Goal: Task Accomplishment & Management: Manage account settings

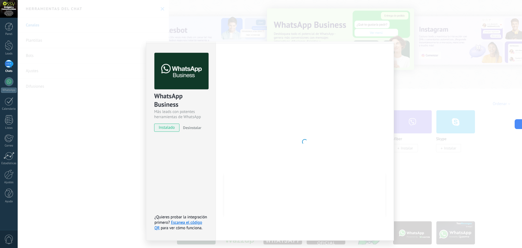
click at [283, 117] on div at bounding box center [305, 142] width 162 height 178
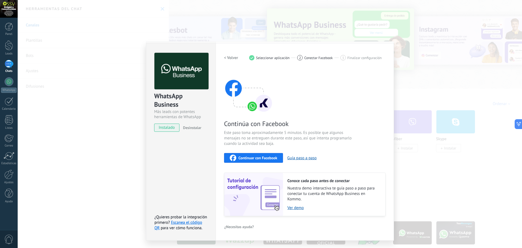
click at [258, 158] on span "Continuar con Facebook" at bounding box center [258, 158] width 39 height 4
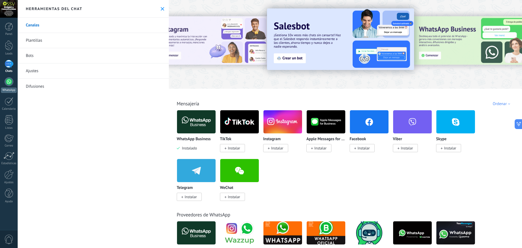
click at [9, 81] on div at bounding box center [9, 81] width 9 height 9
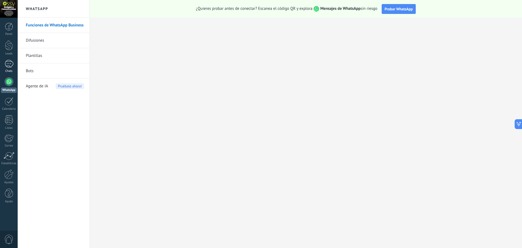
click at [11, 68] on link "Chats" at bounding box center [9, 66] width 18 height 13
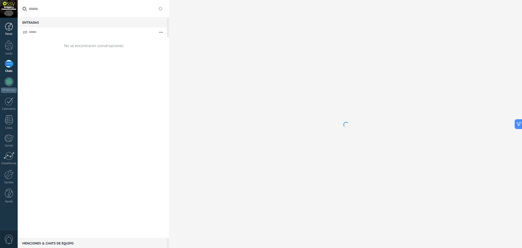
click at [10, 28] on div at bounding box center [9, 27] width 8 height 8
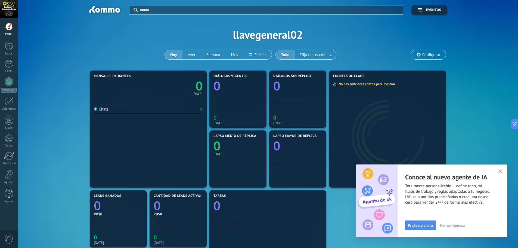
click at [502, 172] on icon "button" at bounding box center [501, 171] width 4 height 4
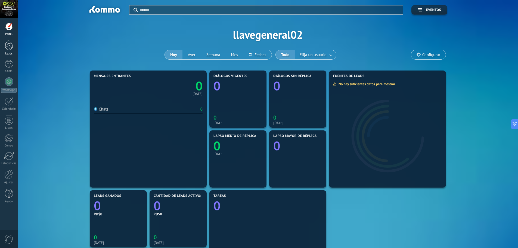
click at [6, 48] on div at bounding box center [9, 45] width 8 height 10
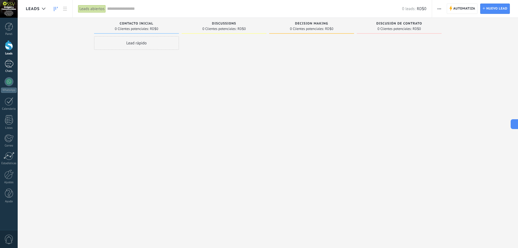
click at [11, 63] on div at bounding box center [9, 64] width 9 height 8
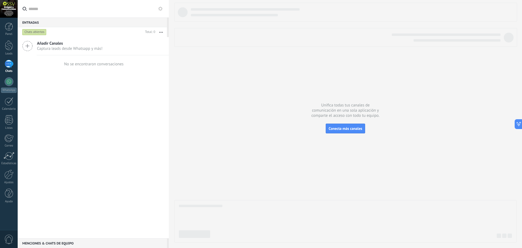
click at [30, 48] on icon at bounding box center [27, 46] width 10 height 10
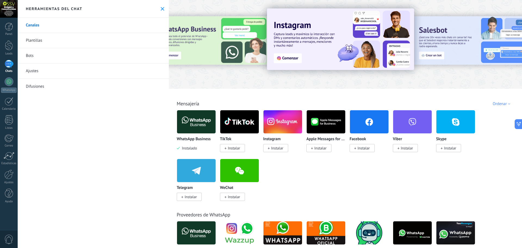
click at [277, 149] on span "Instalar" at bounding box center [277, 148] width 12 height 5
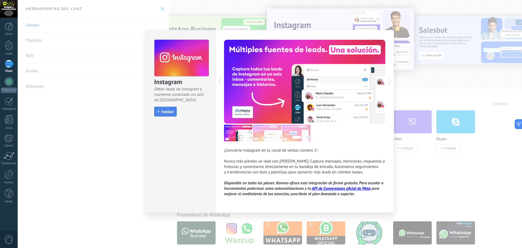
click at [158, 111] on div "button" at bounding box center [158, 111] width 3 height 3
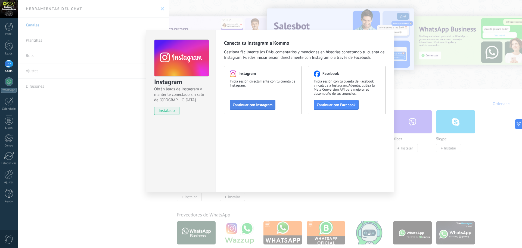
click at [264, 104] on span "Continuar con Instagram" at bounding box center [253, 105] width 40 height 4
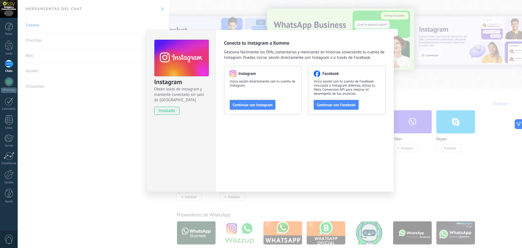
click at [416, 69] on div "Instagram Obtén leads de Instagram y mantente conectado sin salir de Kommo inst…" at bounding box center [270, 124] width 505 height 248
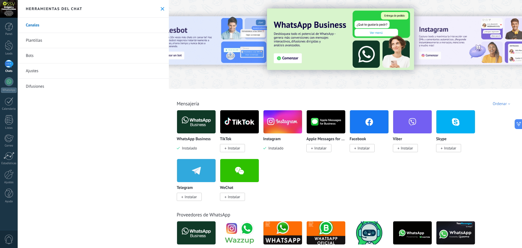
click at [36, 39] on link "Plantillas" at bounding box center [93, 40] width 151 height 15
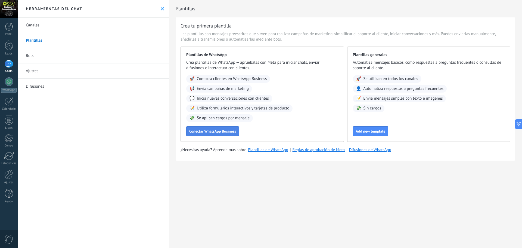
click at [215, 129] on span "Conectar WhatsApp Business" at bounding box center [212, 131] width 47 height 4
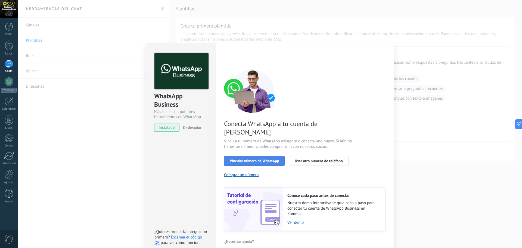
click at [268, 159] on span "Vincular número de WhatsApp" at bounding box center [254, 161] width 49 height 4
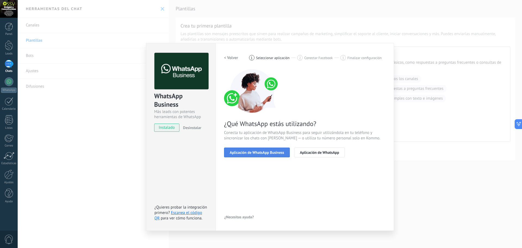
click at [267, 154] on span "Aplicación de WhatsApp Business" at bounding box center [257, 152] width 54 height 4
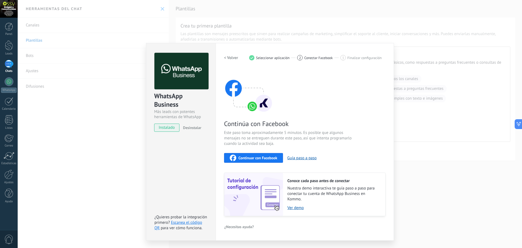
click at [232, 58] on h2 "< Volver" at bounding box center [231, 57] width 14 height 5
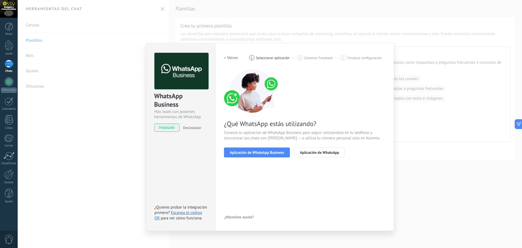
click at [232, 58] on h2 "< Volver" at bounding box center [231, 57] width 14 height 5
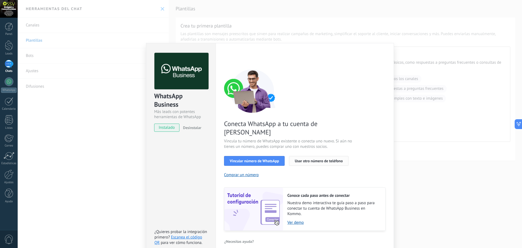
click at [320, 159] on span "Usar otro número de teléfono" at bounding box center [319, 161] width 48 height 4
click at [415, 86] on div "WhatsApp Business Más leads con potentes herramientas de WhatsApp instalado Des…" at bounding box center [270, 124] width 505 height 248
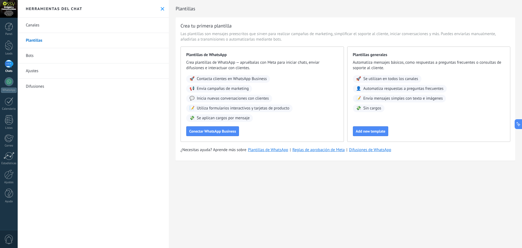
click at [35, 26] on link "Canales" at bounding box center [93, 25] width 151 height 15
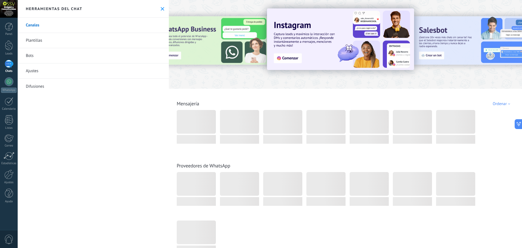
click at [208, 51] on div at bounding box center [212, 44] width 119 height 49
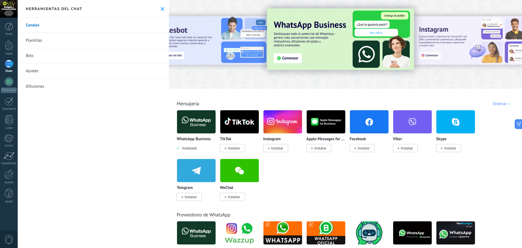
click at [292, 59] on img at bounding box center [340, 38] width 147 height 61
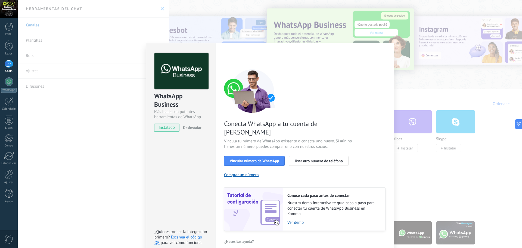
click at [389, 33] on div "WhatsApp Business Más leads con potentes herramientas de WhatsApp instalado Des…" at bounding box center [270, 124] width 505 height 248
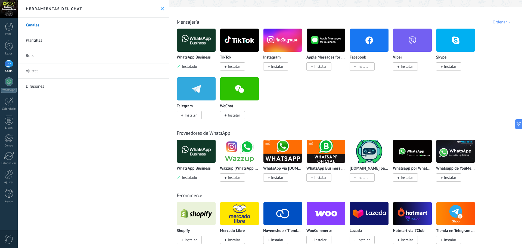
scroll to position [109, 0]
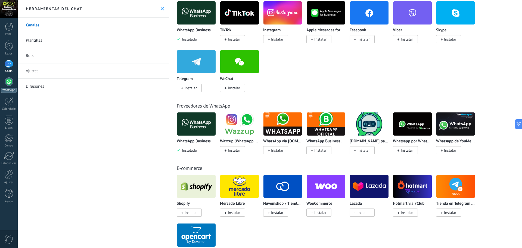
click at [11, 82] on div at bounding box center [9, 81] width 9 height 9
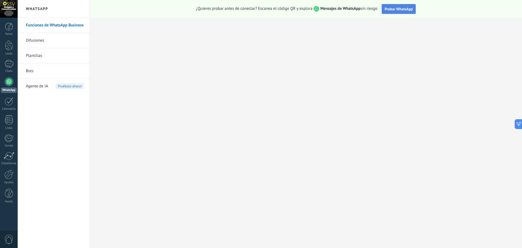
click at [400, 10] on span "Probar WhatsApp" at bounding box center [399, 9] width 28 height 5
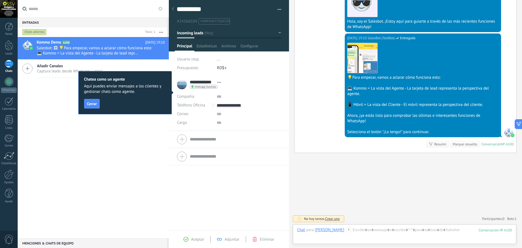
scroll to position [113, 0]
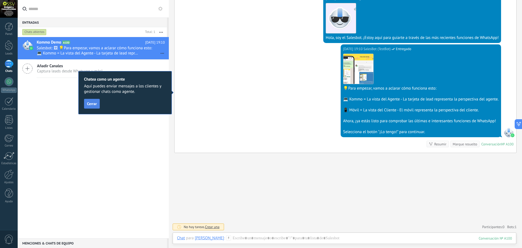
click at [92, 103] on span "Cerrar" at bounding box center [92, 104] width 10 height 4
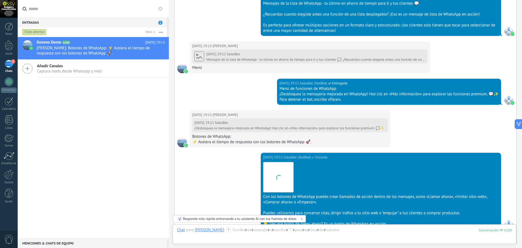
scroll to position [686, 0]
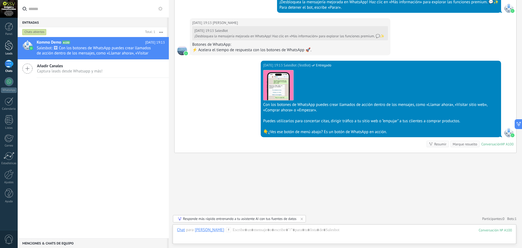
click at [8, 51] on link "Leads" at bounding box center [9, 47] width 18 height 15
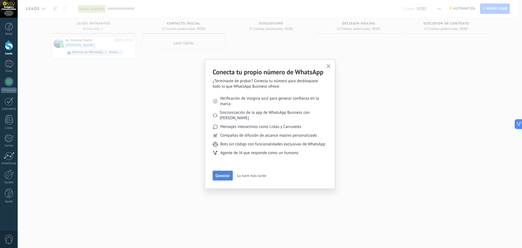
click at [228, 176] on span "Conectar" at bounding box center [223, 176] width 14 height 4
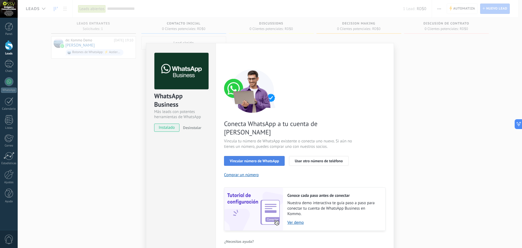
click at [263, 159] on span "Vincular número de WhatsApp" at bounding box center [254, 161] width 49 height 4
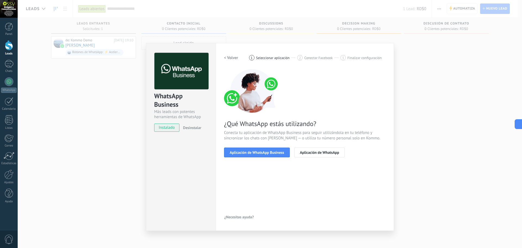
click at [263, 152] on span "Aplicación de WhatsApp Business" at bounding box center [257, 152] width 54 height 4
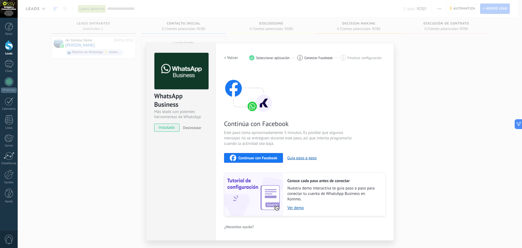
click at [260, 157] on span "Continuar con Facebook" at bounding box center [258, 158] width 39 height 4
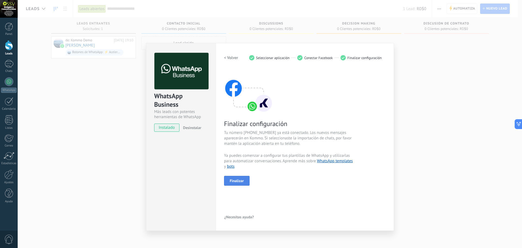
click at [236, 180] on span "Finalizar" at bounding box center [237, 181] width 14 height 4
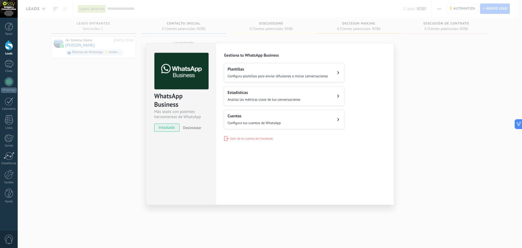
click at [338, 69] on button "Plantillas Configura plantillas para enviar difusiones e iniciar conversaciones" at bounding box center [284, 72] width 120 height 19
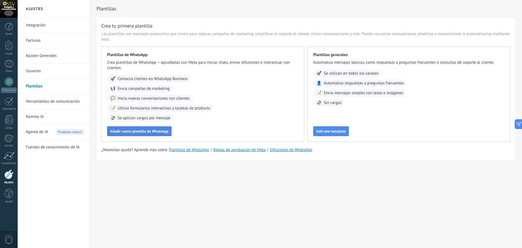
click at [150, 132] on span "Añadir nueva plantilla de WhatsApp" at bounding box center [139, 131] width 58 height 4
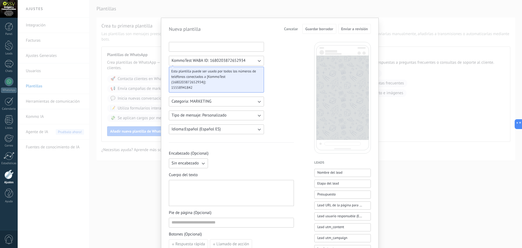
click at [207, 48] on input at bounding box center [216, 46] width 95 height 9
type input "**********"
click at [270, 68] on div "**********" at bounding box center [231, 225] width 125 height 367
click at [260, 61] on icon "button" at bounding box center [258, 60] width 5 height 5
click at [285, 60] on div "**********" at bounding box center [231, 225] width 125 height 367
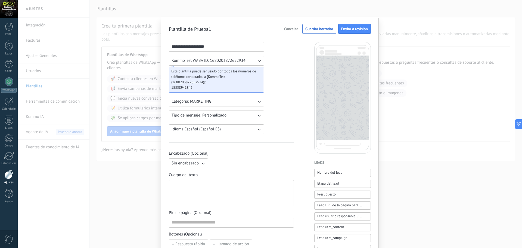
click at [260, 116] on icon "button" at bounding box center [258, 115] width 5 height 5
click at [272, 106] on div "**********" at bounding box center [231, 225] width 125 height 367
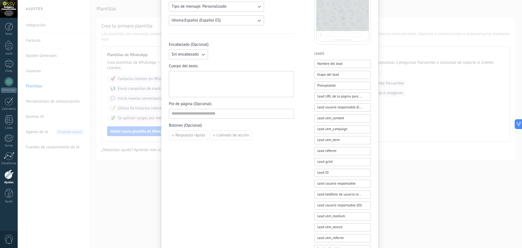
click at [204, 55] on icon "button" at bounding box center [202, 54] width 5 height 5
click at [195, 63] on li "Texto" at bounding box center [187, 63] width 42 height 9
click at [231, 56] on input at bounding box center [252, 54] width 83 height 9
type input "********"
click at [212, 73] on div at bounding box center [231, 84] width 125 height 26
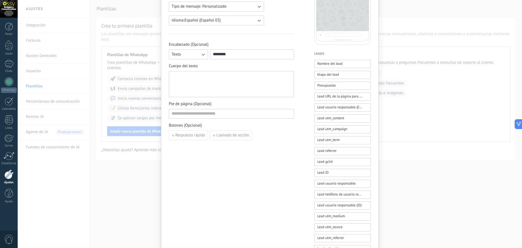
click at [211, 74] on div at bounding box center [232, 83] width 120 height 21
click at [259, 75] on div "**********" at bounding box center [232, 83] width 120 height 21
click at [245, 113] on input at bounding box center [231, 113] width 125 height 9
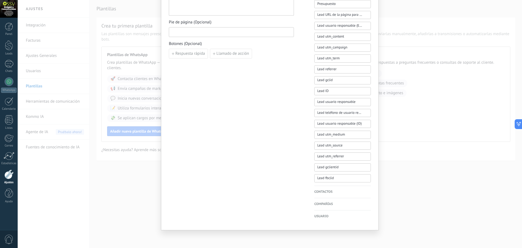
scroll to position [0, 0]
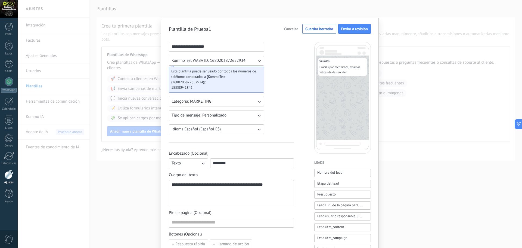
click at [351, 34] on form "**********" at bounding box center [270, 216] width 202 height 385
click at [352, 30] on span "Enviar a revisión" at bounding box center [354, 29] width 27 height 4
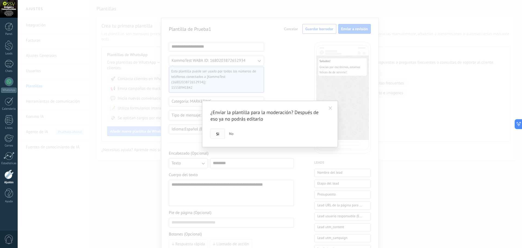
click at [218, 137] on button "Si" at bounding box center [218, 133] width 14 height 10
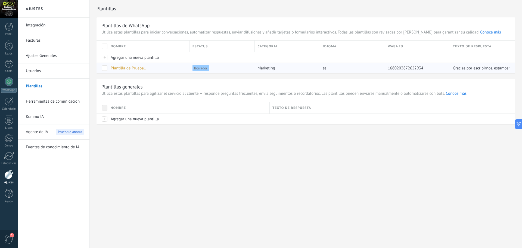
click at [130, 69] on span "Plantilla de Prueba1" at bounding box center [128, 68] width 35 height 5
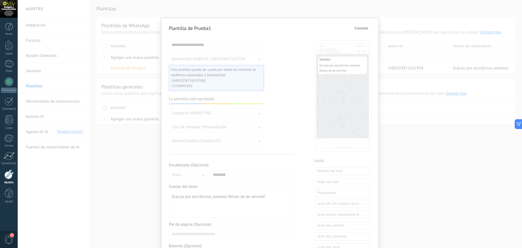
click at [364, 28] on span "Cancelar" at bounding box center [362, 28] width 14 height 4
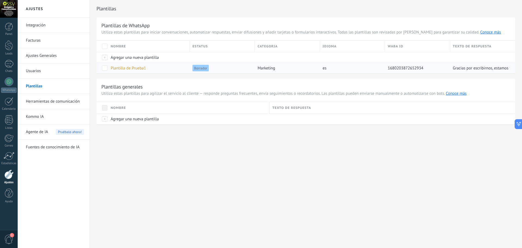
click at [105, 67] on span at bounding box center [104, 67] width 5 height 5
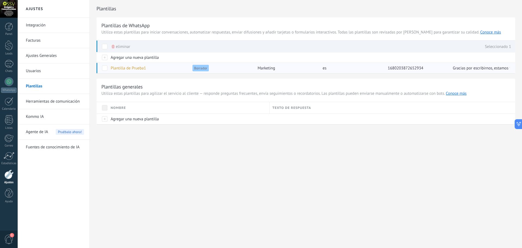
click at [105, 68] on span at bounding box center [104, 67] width 5 height 5
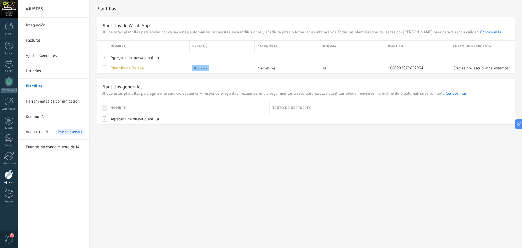
click at [34, 115] on link "Kommo IA" at bounding box center [55, 116] width 58 height 15
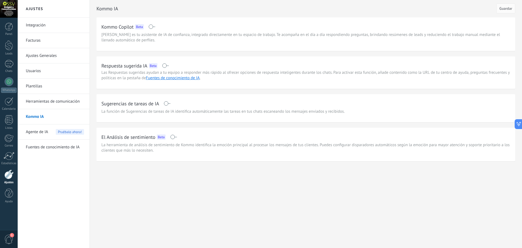
click at [167, 66] on span at bounding box center [165, 65] width 7 height 4
click at [169, 105] on span at bounding box center [167, 103] width 7 height 4
drag, startPoint x: 512, startPoint y: 14, endPoint x: 509, endPoint y: 11, distance: 3.8
click at [511, 12] on div "Kommo IA Cancelar Guardar" at bounding box center [306, 8] width 419 height 17
click at [509, 11] on button "Guardar" at bounding box center [506, 9] width 19 height 10
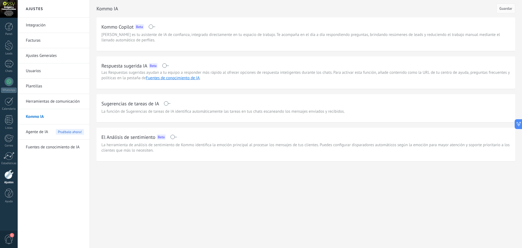
click at [43, 133] on span "Agente de IA" at bounding box center [37, 131] width 22 height 15
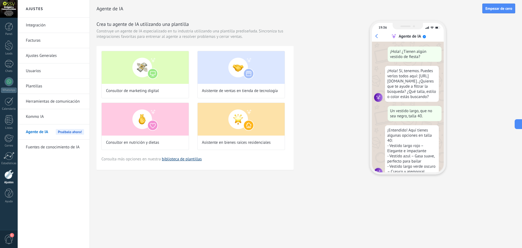
scroll to position [16, 0]
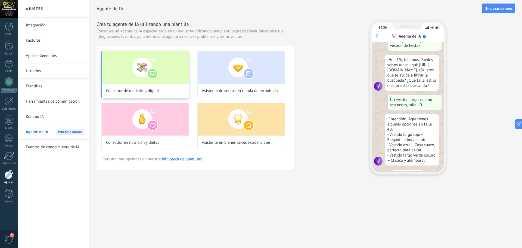
click at [149, 75] on img at bounding box center [145, 67] width 87 height 33
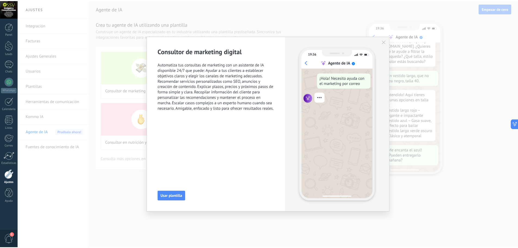
scroll to position [55, 0]
click at [388, 41] on use "button" at bounding box center [387, 42] width 4 height 4
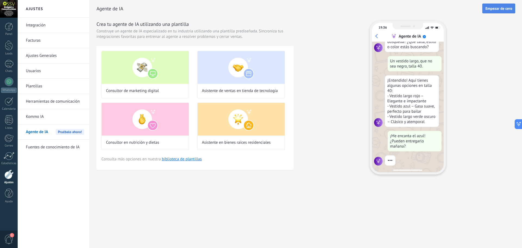
click at [492, 11] on button "Empezar de cero" at bounding box center [498, 9] width 33 height 10
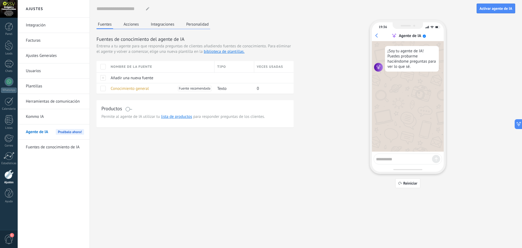
click at [393, 158] on textarea at bounding box center [404, 158] width 56 height 7
type textarea "**********"
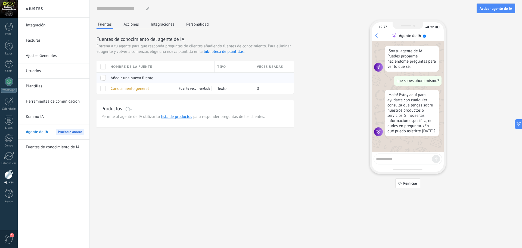
click at [132, 78] on span "Añadir una nueva fuente" at bounding box center [132, 77] width 43 height 5
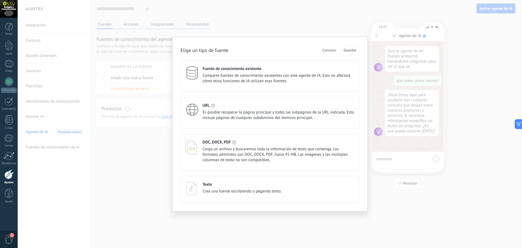
click at [332, 50] on span "Cancelar" at bounding box center [330, 50] width 14 height 4
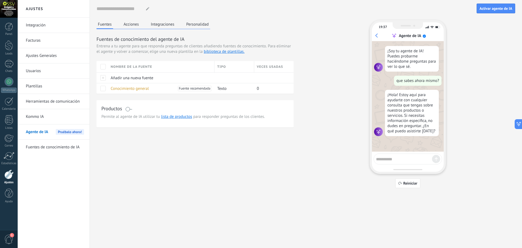
click at [138, 25] on button "Acciones" at bounding box center [131, 24] width 18 height 8
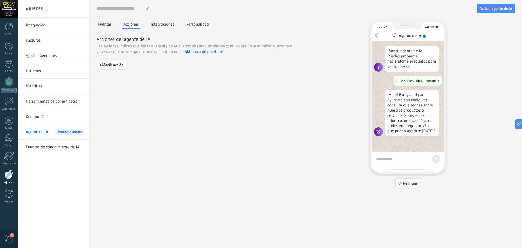
click at [114, 64] on span "+ Añadir acción" at bounding box center [112, 65] width 24 height 4
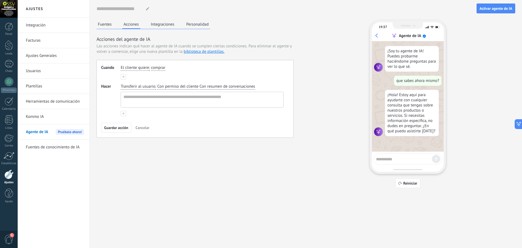
click at [153, 69] on span "comprar" at bounding box center [158, 67] width 14 height 5
click at [135, 75] on div "El cliente quiere : comprar comprar obtener soporte obtener un reembolso hablar…" at bounding box center [202, 72] width 163 height 14
click at [122, 78] on icon at bounding box center [123, 77] width 2 height 2
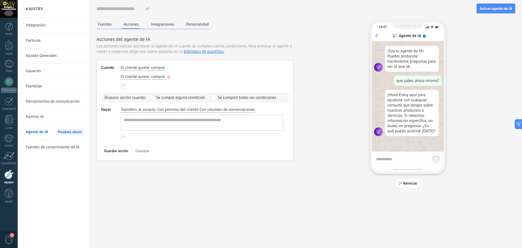
click at [171, 77] on div "El cliente quiere : comprar" at bounding box center [202, 77] width 165 height 8
click at [169, 76] on icon "button" at bounding box center [169, 76] width 3 height 3
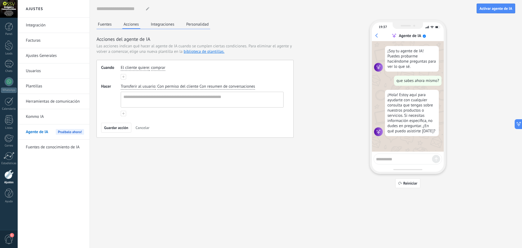
click at [125, 78] on button at bounding box center [123, 76] width 5 height 5
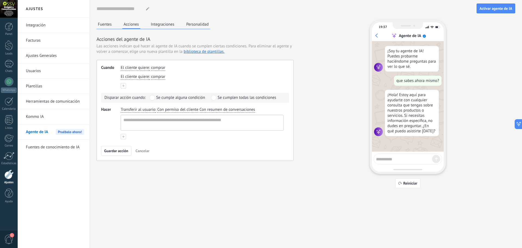
click at [167, 111] on span "Con permiso del cliente" at bounding box center [177, 109] width 41 height 5
click at [218, 111] on span "Con resumen de conversaciones" at bounding box center [227, 109] width 55 height 5
click at [144, 152] on span "Cancelar" at bounding box center [143, 151] width 14 height 4
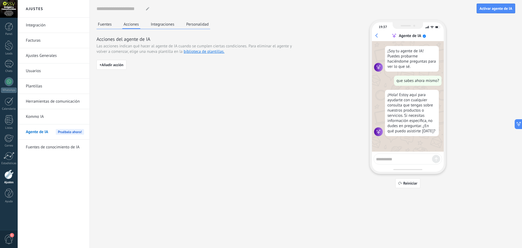
click at [158, 26] on button "Integraciones" at bounding box center [163, 24] width 26 height 8
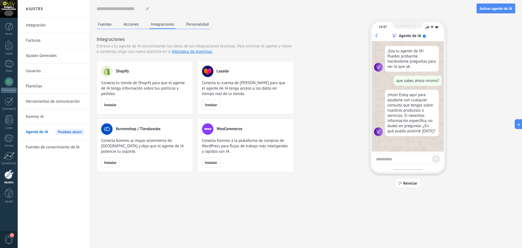
click at [192, 25] on button "Personalidad" at bounding box center [197, 24] width 25 height 8
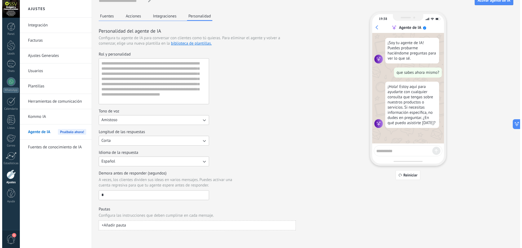
scroll to position [0, 0]
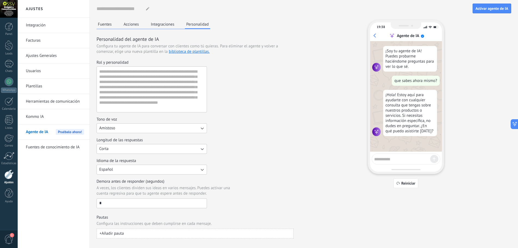
click at [106, 25] on button "Fuentes" at bounding box center [105, 24] width 17 height 8
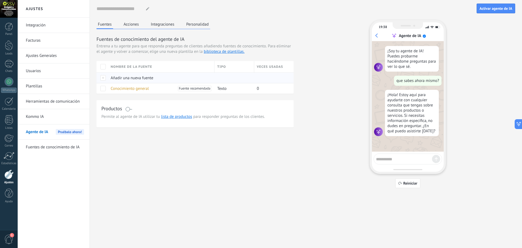
click at [138, 78] on span "Añadir una nueva fuente" at bounding box center [132, 77] width 43 height 5
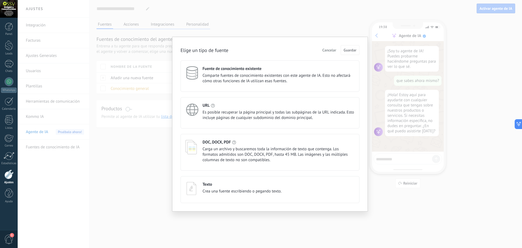
click at [115, 154] on div "Elige un tipo de fuente Cancelar Guardar Fuente de conocimiento existente Compa…" at bounding box center [270, 124] width 505 height 248
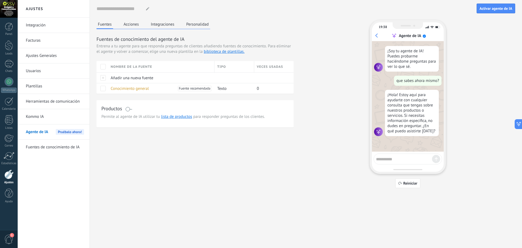
click at [63, 149] on link "Fuentes de conocimiento de IA" at bounding box center [55, 147] width 58 height 15
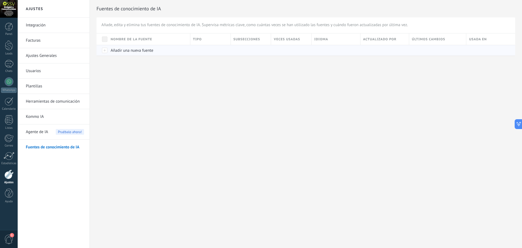
click at [124, 51] on span "Añadir una nueva fuente" at bounding box center [132, 50] width 43 height 5
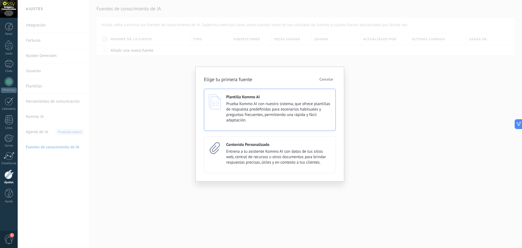
click at [239, 110] on span "Prueba Kommo AI con nuestro sistema, que ofrece plantillas de respuesta predefi…" at bounding box center [278, 112] width 105 height 22
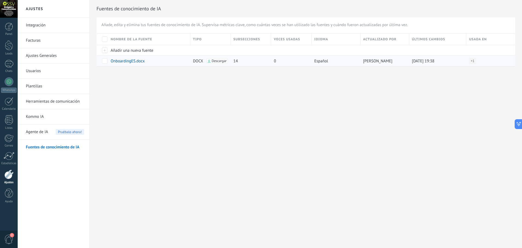
click at [215, 62] on span "Descargar" at bounding box center [219, 61] width 15 height 4
click at [241, 91] on div "Ajustes Integración Facturas Ajustes Generales Usuarios Plantillas Herramientas…" at bounding box center [270, 124] width 505 height 248
click at [8, 68] on link "1 Chats" at bounding box center [9, 66] width 18 height 13
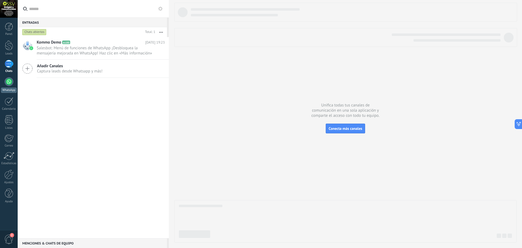
click at [11, 81] on div at bounding box center [9, 81] width 9 height 9
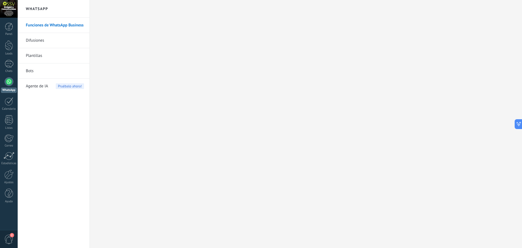
click at [35, 55] on link "Plantillas" at bounding box center [55, 55] width 58 height 15
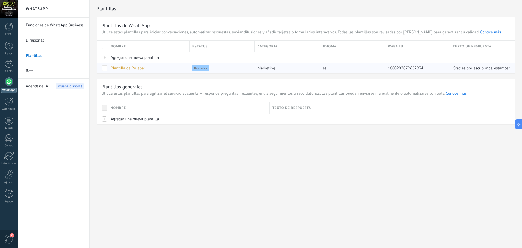
click at [135, 69] on span "Plantilla de Prueba1" at bounding box center [128, 68] width 35 height 5
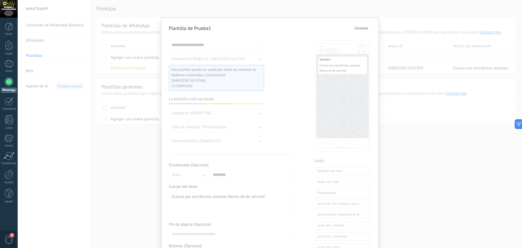
click at [363, 28] on span "Cancelar" at bounding box center [362, 28] width 14 height 4
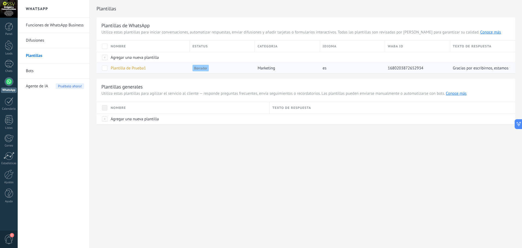
click at [106, 68] on span at bounding box center [104, 67] width 5 height 5
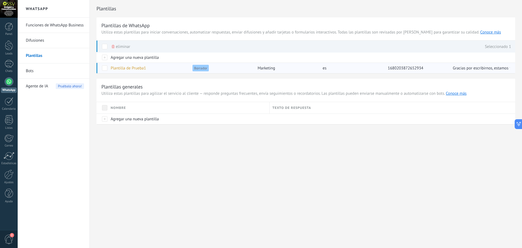
click at [106, 68] on span at bounding box center [104, 67] width 5 height 5
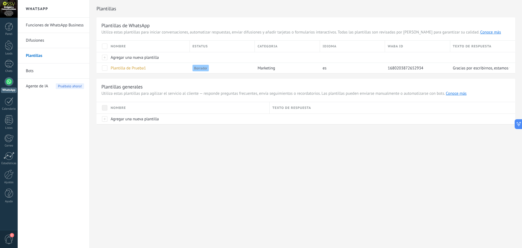
click at [50, 25] on link "Funciones de WhatsApp Business" at bounding box center [55, 25] width 58 height 15
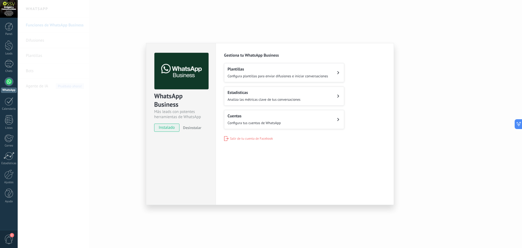
click at [276, 118] on div "Cuentas Configura tus cuentas de WhatsApp" at bounding box center [254, 119] width 53 height 12
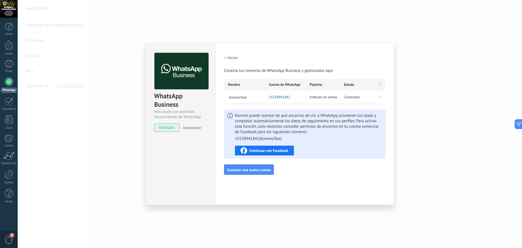
click at [282, 97] on span "15558941842" at bounding box center [279, 96] width 21 height 5
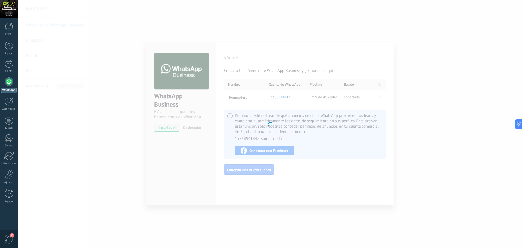
type textarea "**********"
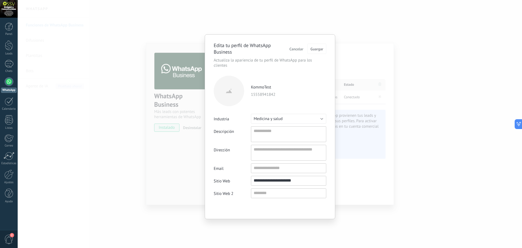
scroll to position [5, 0]
drag, startPoint x: 301, startPoint y: 177, endPoint x: 250, endPoint y: 177, distance: 51.4
click at [250, 177] on label "**********" at bounding box center [270, 181] width 113 height 10
click at [295, 177] on input "**********" at bounding box center [288, 180] width 75 height 9
drag, startPoint x: 299, startPoint y: 175, endPoint x: 279, endPoint y: 190, distance: 24.3
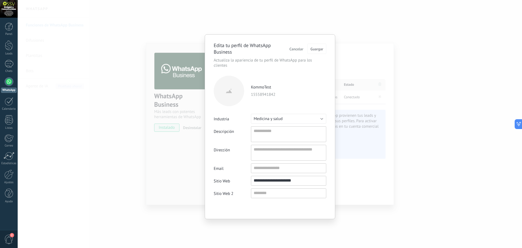
click at [277, 176] on input "**********" at bounding box center [288, 180] width 75 height 9
type input "**********"
click at [271, 127] on textarea "Descripción" at bounding box center [288, 134] width 75 height 16
click at [284, 116] on button "Medicina y salud" at bounding box center [288, 119] width 75 height 10
click at [276, 116] on span "Otro" at bounding box center [286, 118] width 77 height 5
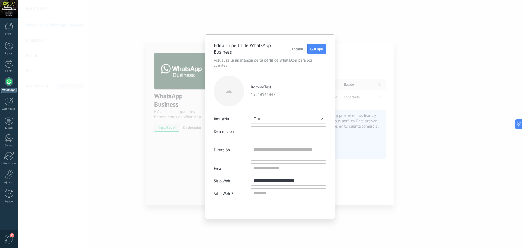
click at [274, 130] on textarea "Descripción" at bounding box center [288, 134] width 75 height 16
type textarea "*"
type textarea "**"
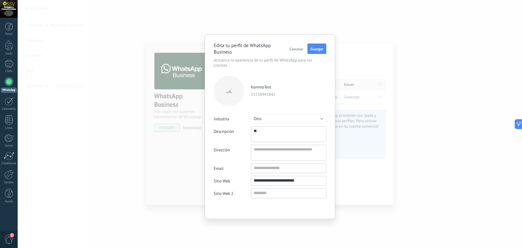
type textarea "***"
type textarea "****"
type textarea "*****"
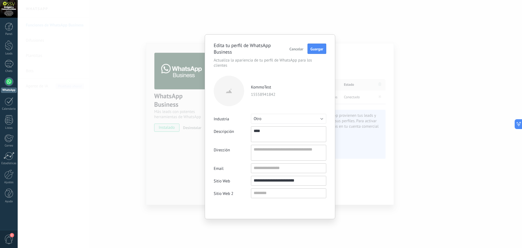
type textarea "*****"
type textarea "******"
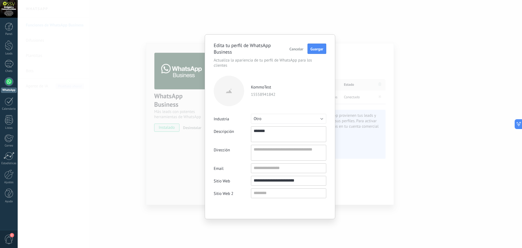
type textarea "********"
type textarea "*********"
type textarea "**********"
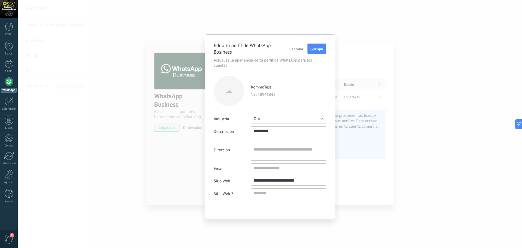
type textarea "**********"
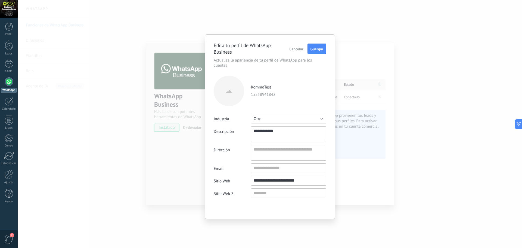
type textarea "**********"
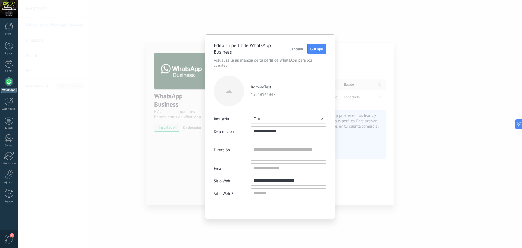
type textarea "**********"
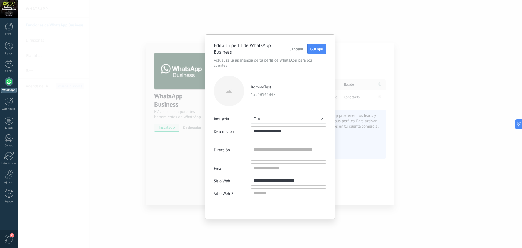
type textarea "**********"
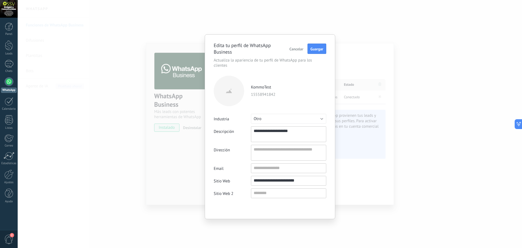
type textarea "**********"
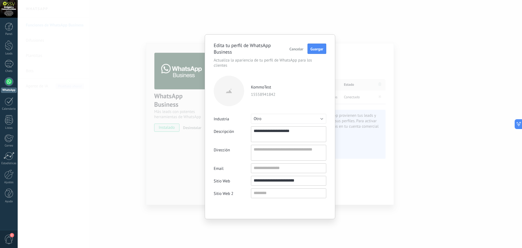
type textarea "**********"
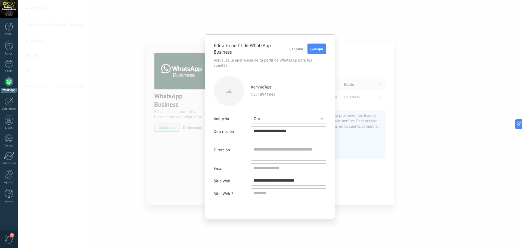
type textarea "**********"
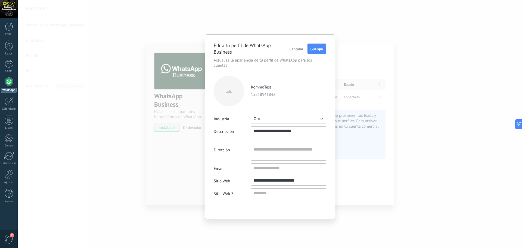
type textarea "**********"
click at [289, 127] on textarea "**********" at bounding box center [288, 134] width 75 height 16
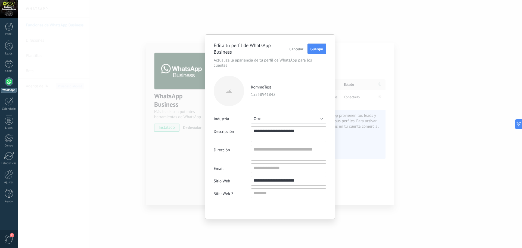
type textarea "**********"
click at [313, 52] on button "Guargar" at bounding box center [317, 49] width 19 height 10
click at [224, 88] on label at bounding box center [229, 91] width 30 height 30
click at [0, 0] on avatar "file" at bounding box center [0, 0] width 0 height 0
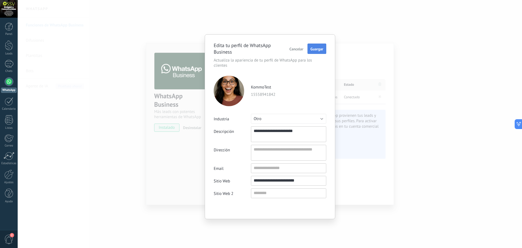
click at [319, 52] on button "Guargar" at bounding box center [317, 49] width 19 height 10
click at [318, 48] on span "Guargar" at bounding box center [317, 49] width 13 height 4
click at [297, 50] on span "Cancelar" at bounding box center [297, 49] width 14 height 4
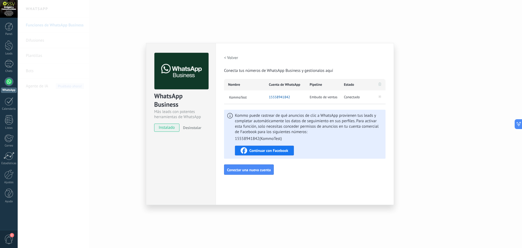
click at [287, 97] on span "15558941842" at bounding box center [279, 96] width 21 height 5
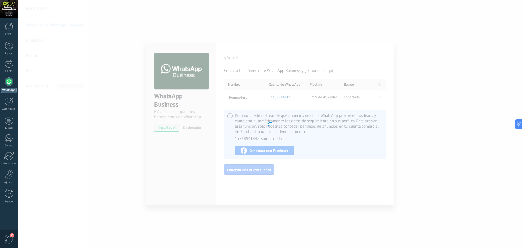
type textarea "**********"
type input "**********"
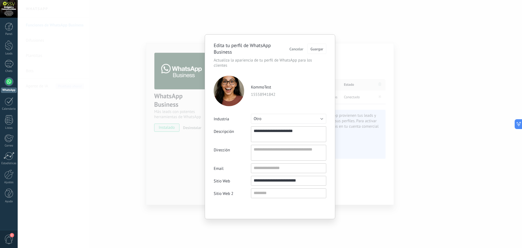
click at [296, 49] on span "Cancelar" at bounding box center [297, 49] width 14 height 4
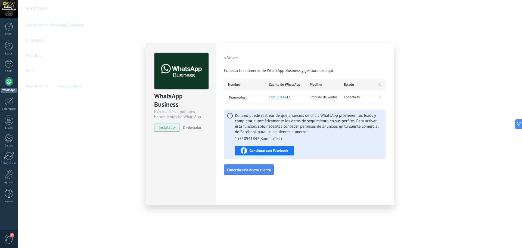
click at [278, 152] on span "Continuar con Facebook" at bounding box center [268, 150] width 39 height 4
click at [340, 29] on div "WhatsApp Business Más leads con potentes herramientas de WhatsApp instalado Des…" at bounding box center [270, 124] width 505 height 248
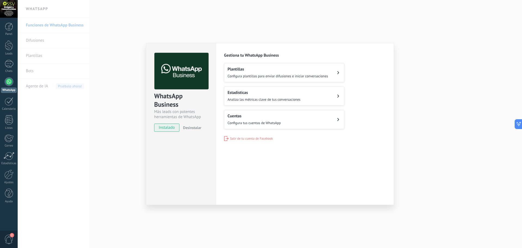
click at [326, 22] on div "WhatsApp Business Más leads con potentes herramientas de WhatsApp instalado Des…" at bounding box center [270, 124] width 505 height 248
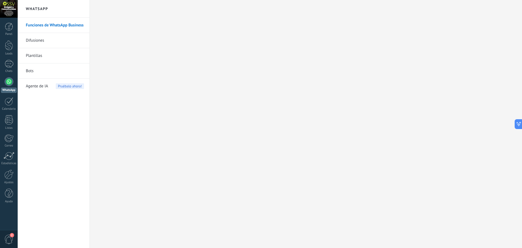
click at [32, 40] on link "Difusiones" at bounding box center [55, 40] width 58 height 15
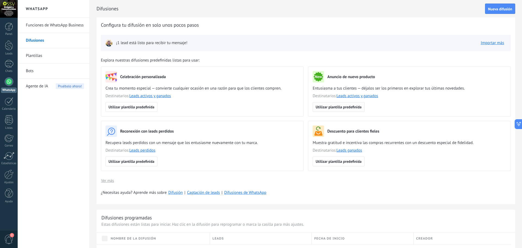
click at [324, 104] on button "Utilizar plantilla predefinida" at bounding box center [339, 107] width 52 height 10
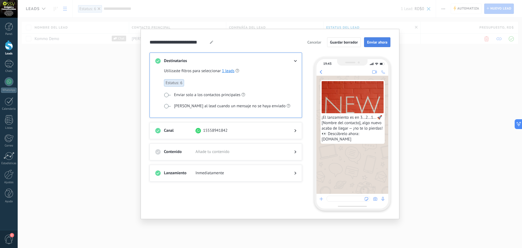
click at [382, 41] on span "Enviar ahora" at bounding box center [377, 42] width 20 height 4
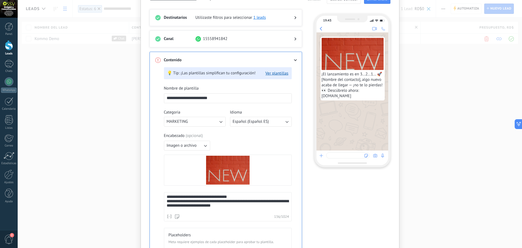
scroll to position [195, 0]
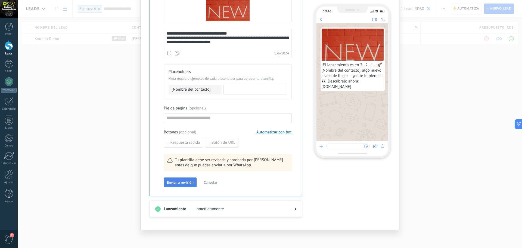
click at [180, 185] on button "Enviar a revisión" at bounding box center [180, 182] width 33 height 10
click at [245, 91] on input at bounding box center [255, 89] width 63 height 9
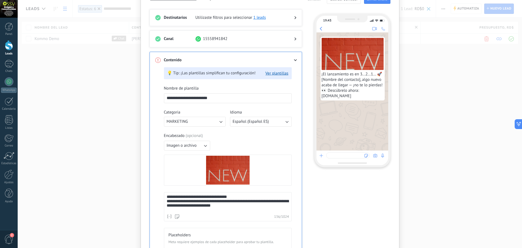
scroll to position [5, 0]
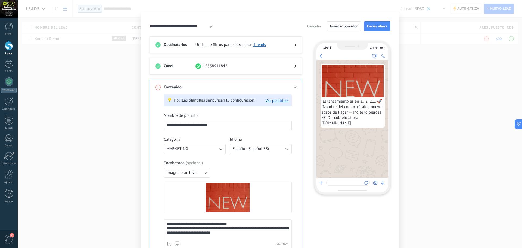
click at [225, 125] on input "**********" at bounding box center [227, 125] width 127 height 9
drag, startPoint x: 188, startPoint y: 125, endPoint x: 154, endPoint y: 125, distance: 34.3
click at [154, 125] on div "**********" at bounding box center [226, 233] width 153 height 308
click at [214, 123] on input "**********" at bounding box center [227, 125] width 127 height 9
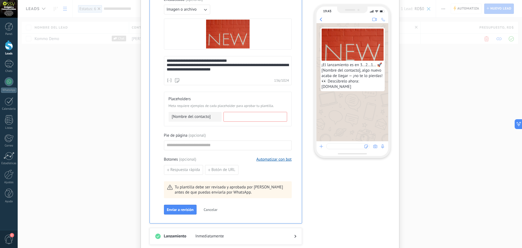
scroll to position [195, 0]
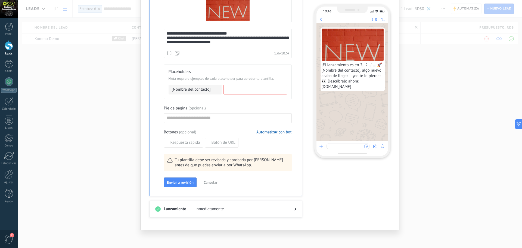
type input "**********"
click at [216, 118] on input at bounding box center [227, 117] width 127 height 9
type input "*********"
click at [270, 132] on button "Automatizar con bot" at bounding box center [273, 131] width 35 height 5
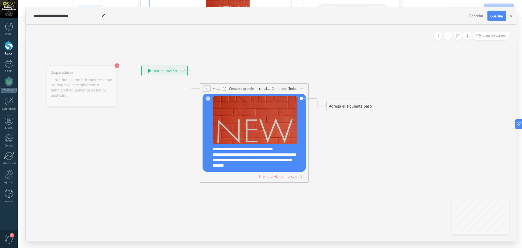
click at [477, 16] on span "Cancelar" at bounding box center [477, 15] width 14 height 5
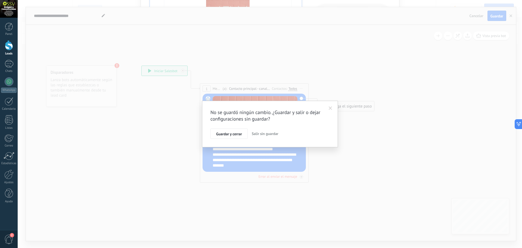
click at [266, 134] on span "Salir sin guardar" at bounding box center [265, 133] width 27 height 5
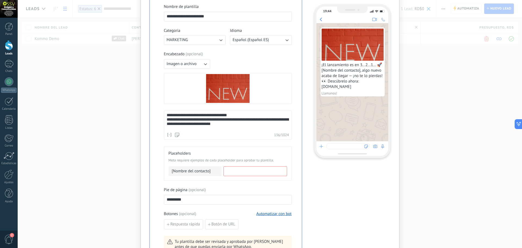
scroll to position [168, 0]
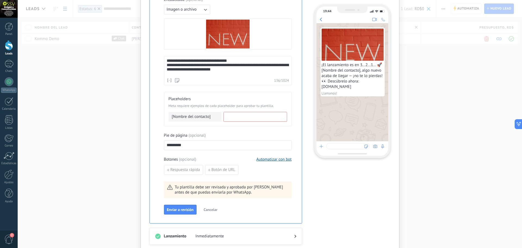
click at [245, 113] on input at bounding box center [255, 116] width 63 height 9
type input "********"
click at [178, 209] on span "Enviar a revisión" at bounding box center [180, 210] width 27 height 4
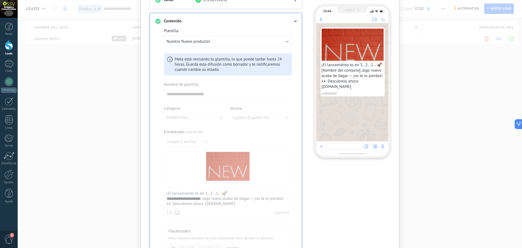
scroll to position [17, 0]
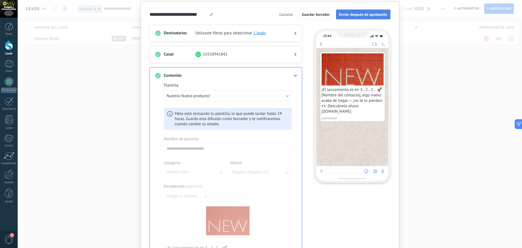
click at [363, 15] on span "Enviar después de aprobación" at bounding box center [363, 15] width 48 height 4
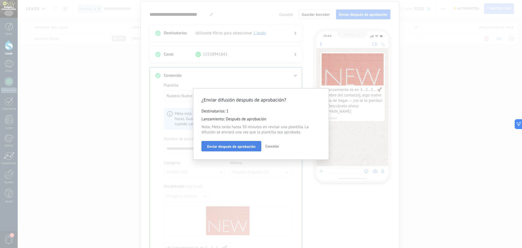
click at [233, 146] on span "Enviar después de aprobación" at bounding box center [231, 146] width 48 height 4
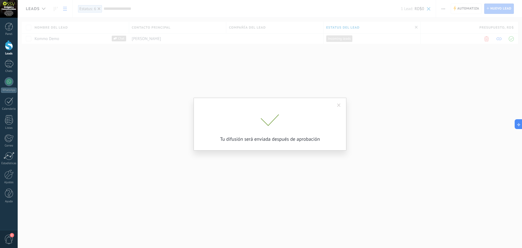
scroll to position [0, 0]
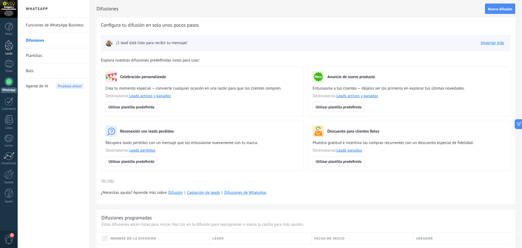
click at [6, 45] on div at bounding box center [9, 45] width 8 height 10
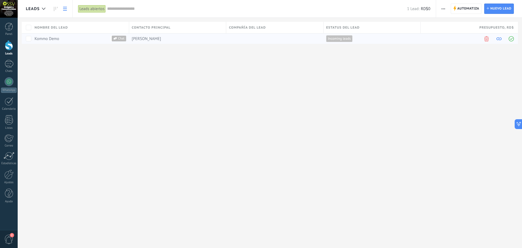
click at [141, 39] on span "[PERSON_NAME]" at bounding box center [146, 38] width 29 height 5
click at [118, 39] on span "Chat" at bounding box center [121, 39] width 9 height 6
click at [49, 40] on link "Kommo Demo" at bounding box center [47, 38] width 25 height 5
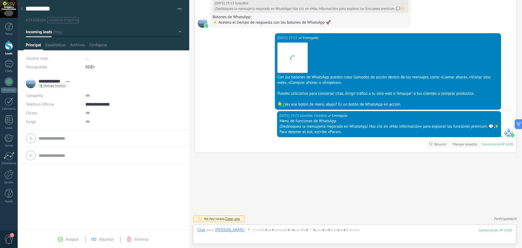
scroll to position [8, 0]
click at [21, 10] on icon at bounding box center [22, 8] width 2 height 3
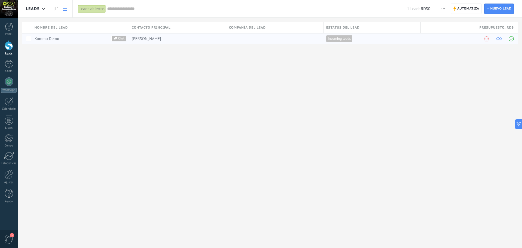
click at [510, 39] on span at bounding box center [511, 38] width 5 height 5
click at [11, 49] on div at bounding box center [9, 45] width 8 height 10
click at [57, 39] on link "Kommo Demo" at bounding box center [50, 38] width 25 height 5
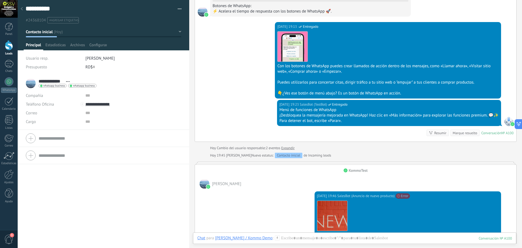
scroll to position [590, 0]
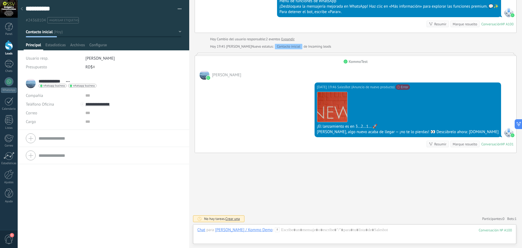
click at [440, 143] on div "Resumir" at bounding box center [440, 143] width 12 height 5
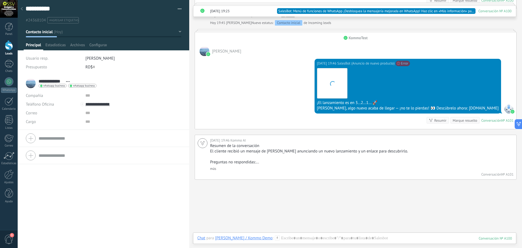
scroll to position [615, 0]
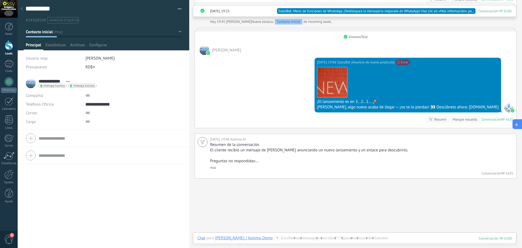
click at [518, 123] on icon at bounding box center [517, 124] width 6 height 6
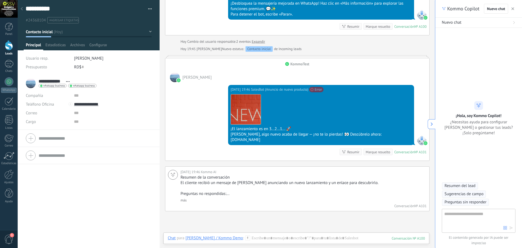
scroll to position [8, 0]
click at [431, 123] on icon at bounding box center [432, 124] width 4 height 4
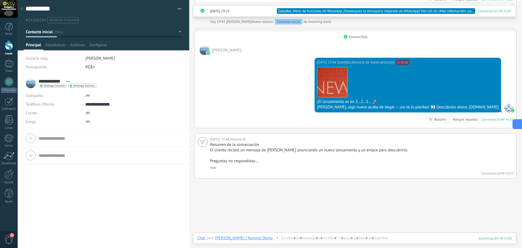
type textarea "**********"
click at [304, 238] on div at bounding box center [354, 243] width 315 height 16
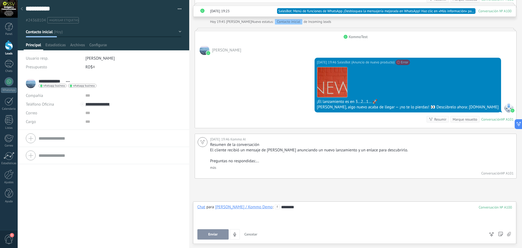
click at [200, 233] on button "Enviar" at bounding box center [212, 234] width 31 height 10
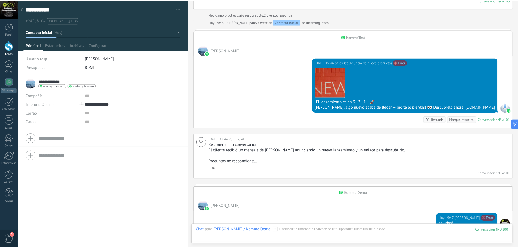
scroll to position [706, 0]
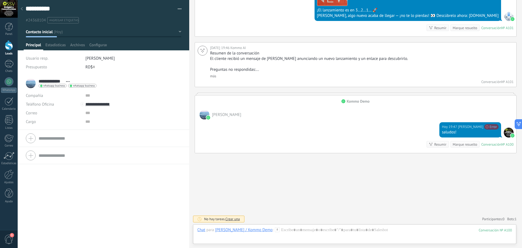
click at [23, 9] on icon at bounding box center [22, 8] width 2 height 3
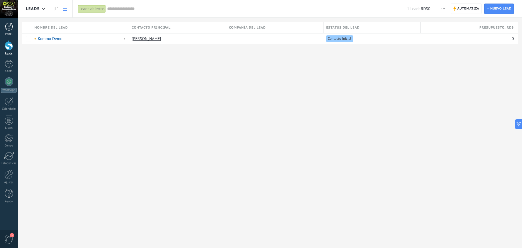
click at [9, 25] on div at bounding box center [9, 27] width 8 height 8
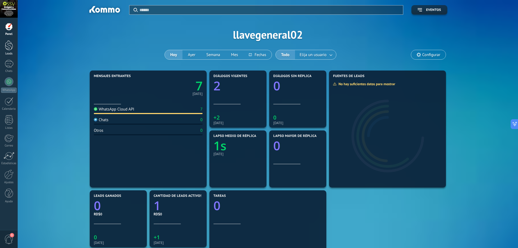
click at [8, 46] on div at bounding box center [9, 45] width 8 height 10
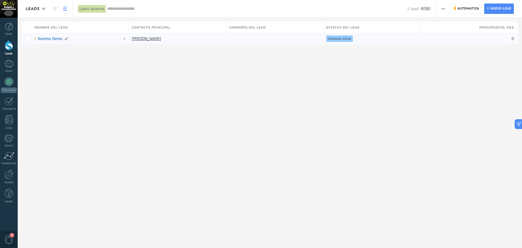
click at [54, 38] on link "Kommo Demo" at bounding box center [50, 38] width 25 height 5
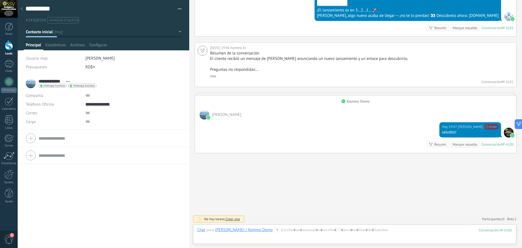
scroll to position [8, 0]
click at [20, 10] on div at bounding box center [22, 9] width 8 height 11
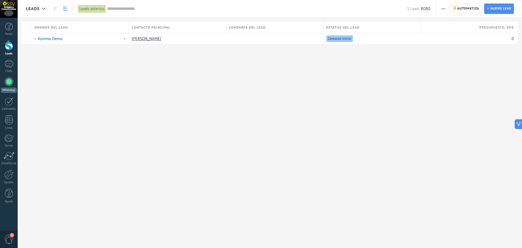
click at [10, 82] on div at bounding box center [9, 81] width 9 height 9
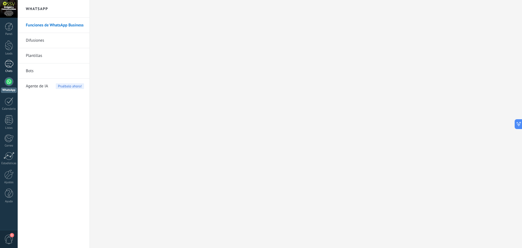
click at [10, 65] on div "1" at bounding box center [9, 64] width 9 height 8
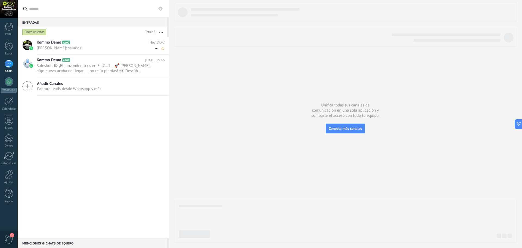
click at [48, 43] on span "Kommo Demo" at bounding box center [49, 42] width 24 height 5
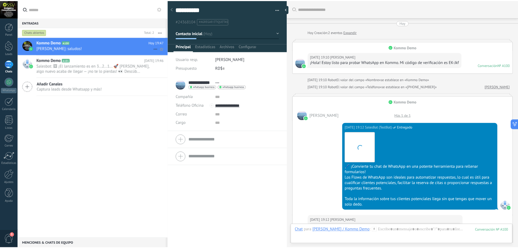
scroll to position [770, 0]
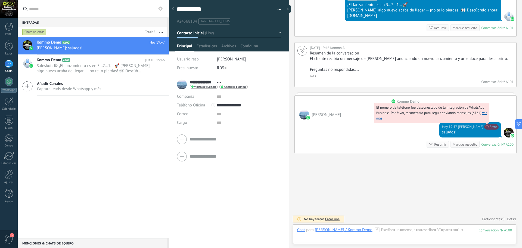
click at [487, 120] on span "El número de teléfono fue desconectado de la integración de WhatsApp Business. …" at bounding box center [431, 113] width 111 height 16
click at [482, 112] on link "Ver más" at bounding box center [431, 115] width 111 height 10
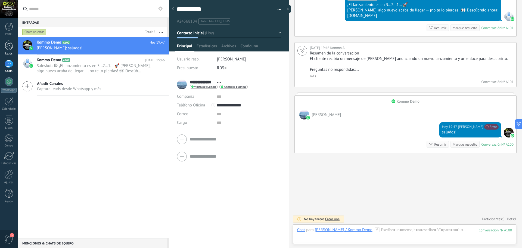
click at [8, 44] on div at bounding box center [9, 45] width 8 height 10
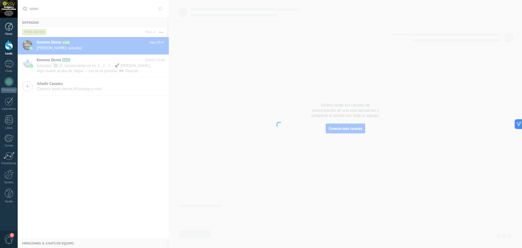
click at [9, 31] on link "Panel" at bounding box center [9, 29] width 18 height 13
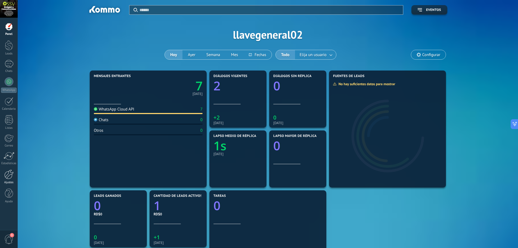
click at [11, 174] on div at bounding box center [8, 174] width 9 height 10
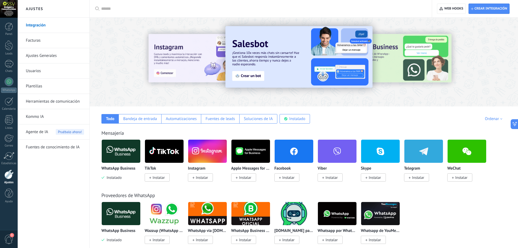
click at [395, 70] on div at bounding box center [439, 61] width 122 height 49
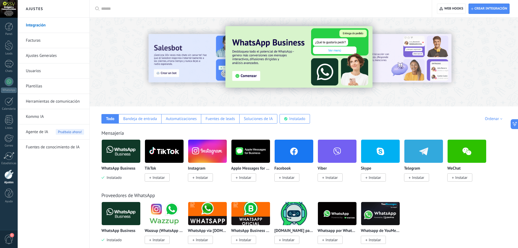
click at [252, 77] on img at bounding box center [298, 56] width 147 height 61
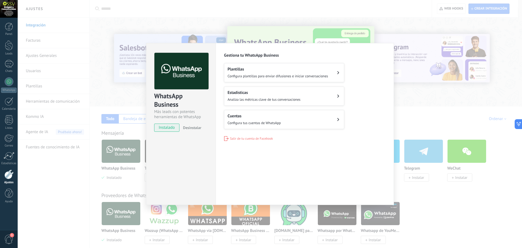
click at [281, 117] on button "Cuentas Configura tus cuentas de WhatsApp" at bounding box center [284, 119] width 120 height 19
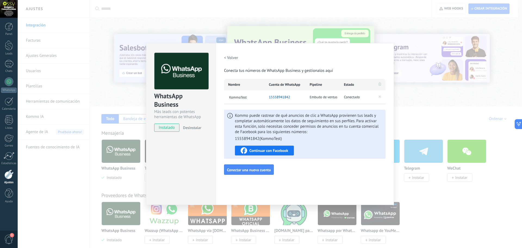
click at [225, 57] on h2 "< Volver" at bounding box center [231, 57] width 14 height 5
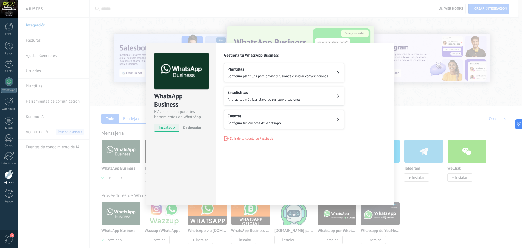
click at [255, 73] on div "Plantillas Configura plantillas para enviar difusiones e iniciar conversaciones" at bounding box center [278, 73] width 101 height 12
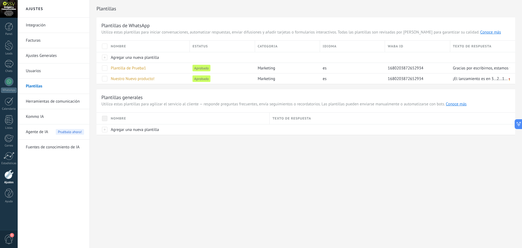
click at [33, 27] on link "Integración" at bounding box center [55, 25] width 58 height 15
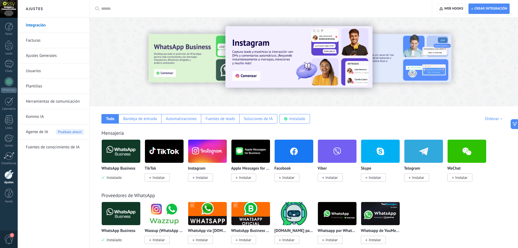
click at [130, 149] on img at bounding box center [121, 151] width 39 height 26
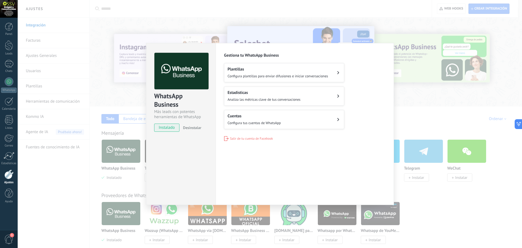
click at [384, 24] on div "WhatsApp Business Más leads con potentes herramientas de WhatsApp instalado Des…" at bounding box center [270, 124] width 505 height 248
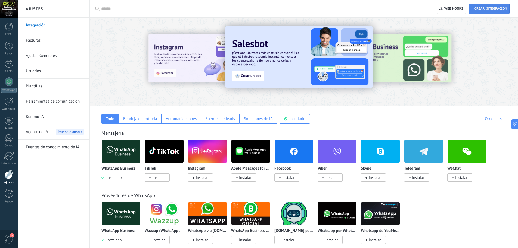
click at [485, 8] on span "Crear integración" at bounding box center [491, 9] width 33 height 4
type textarea "**********"
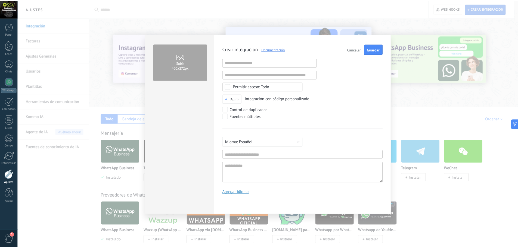
scroll to position [5, 0]
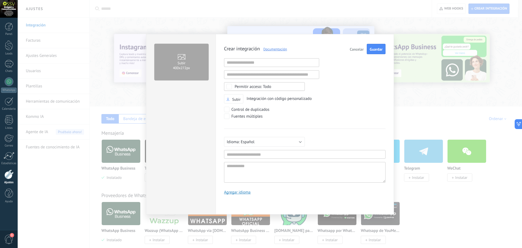
click at [352, 51] on span "Cancelar" at bounding box center [357, 49] width 14 height 4
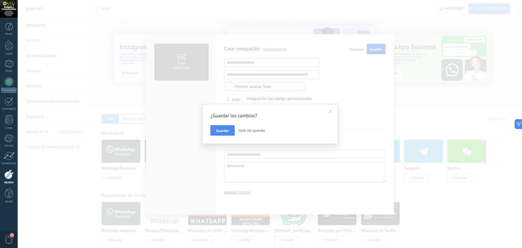
click at [252, 130] on span "Salir sin guardar" at bounding box center [252, 130] width 27 height 5
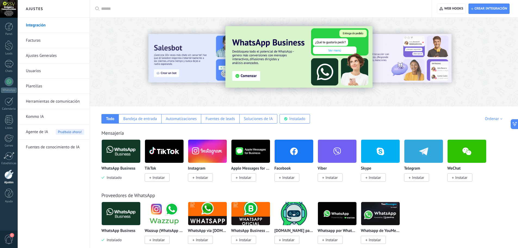
click at [32, 42] on link "Facturas" at bounding box center [55, 40] width 58 height 15
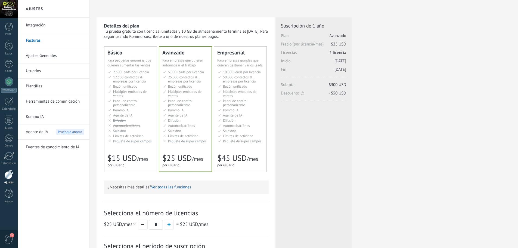
click at [37, 56] on link "Ajustes Generales" at bounding box center [55, 55] width 58 height 15
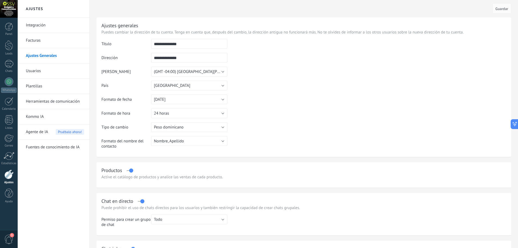
click at [33, 70] on link "Usuarios" at bounding box center [55, 70] width 58 height 15
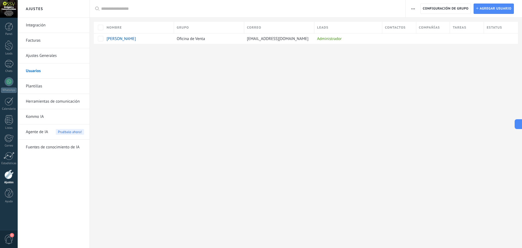
click at [34, 25] on link "Integración" at bounding box center [55, 25] width 58 height 15
